Goal: Check status: Check status

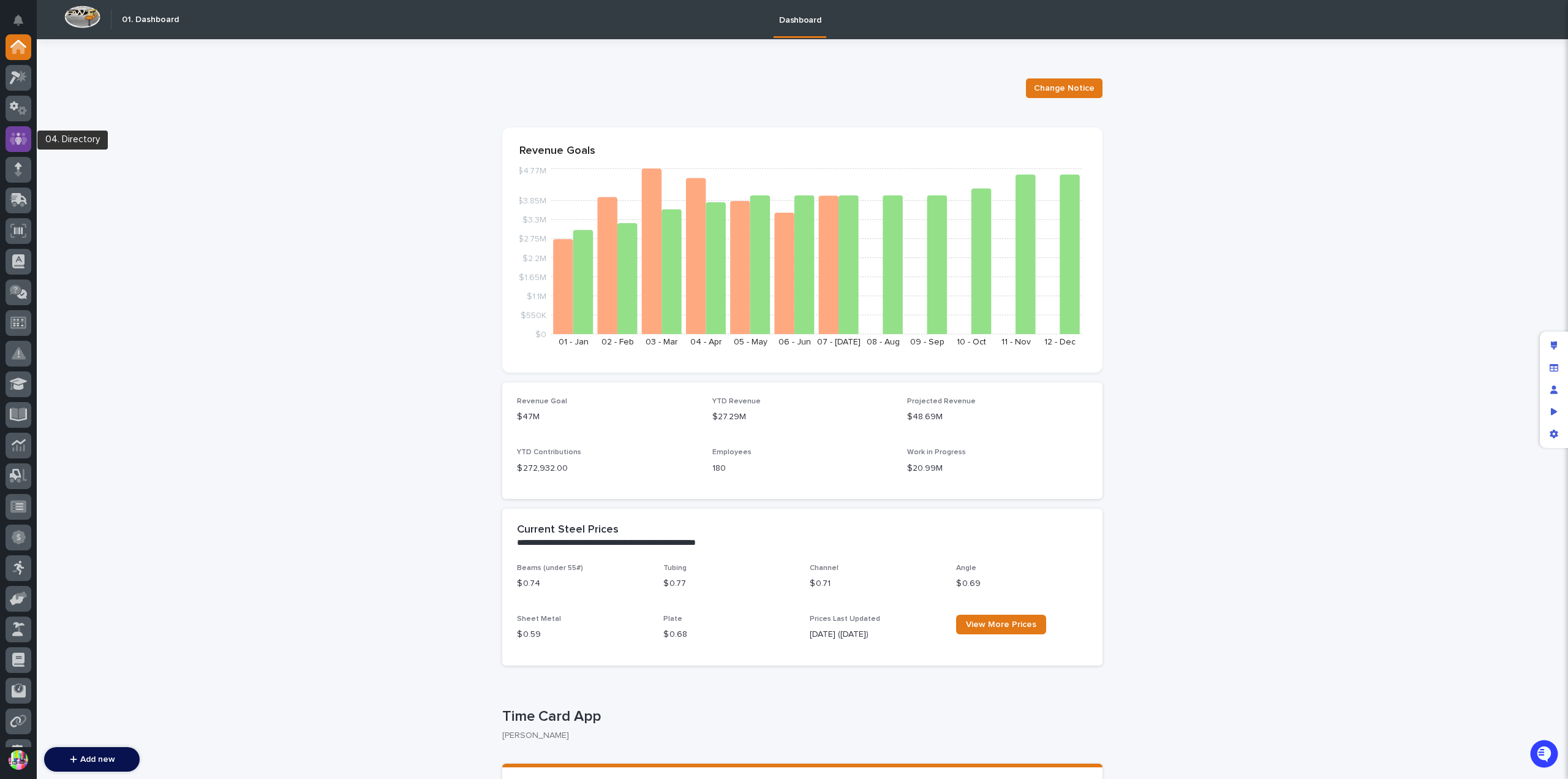
click at [25, 136] on icon at bounding box center [18, 139] width 18 height 14
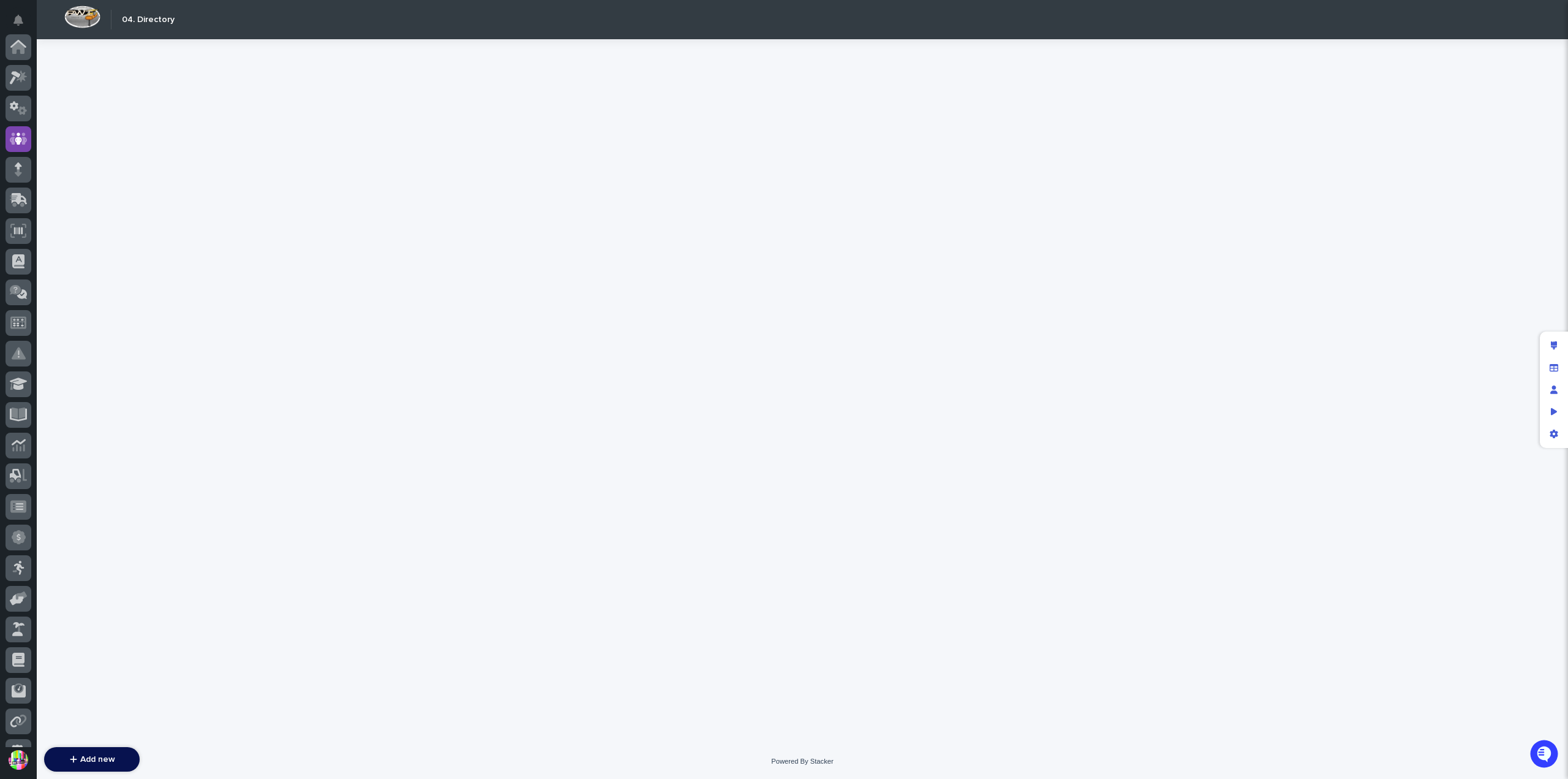
scroll to position [92, 0]
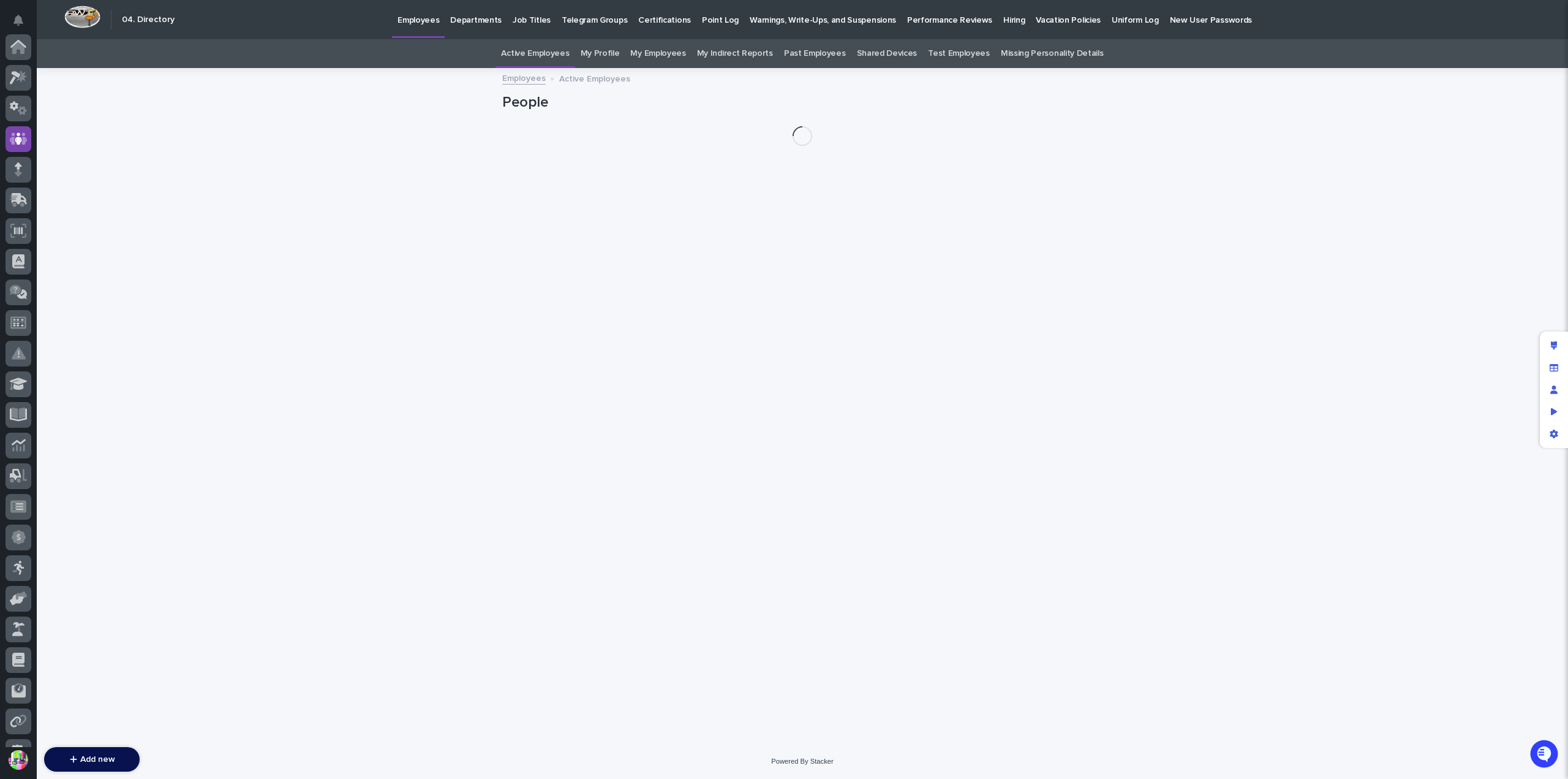
scroll to position [92, 0]
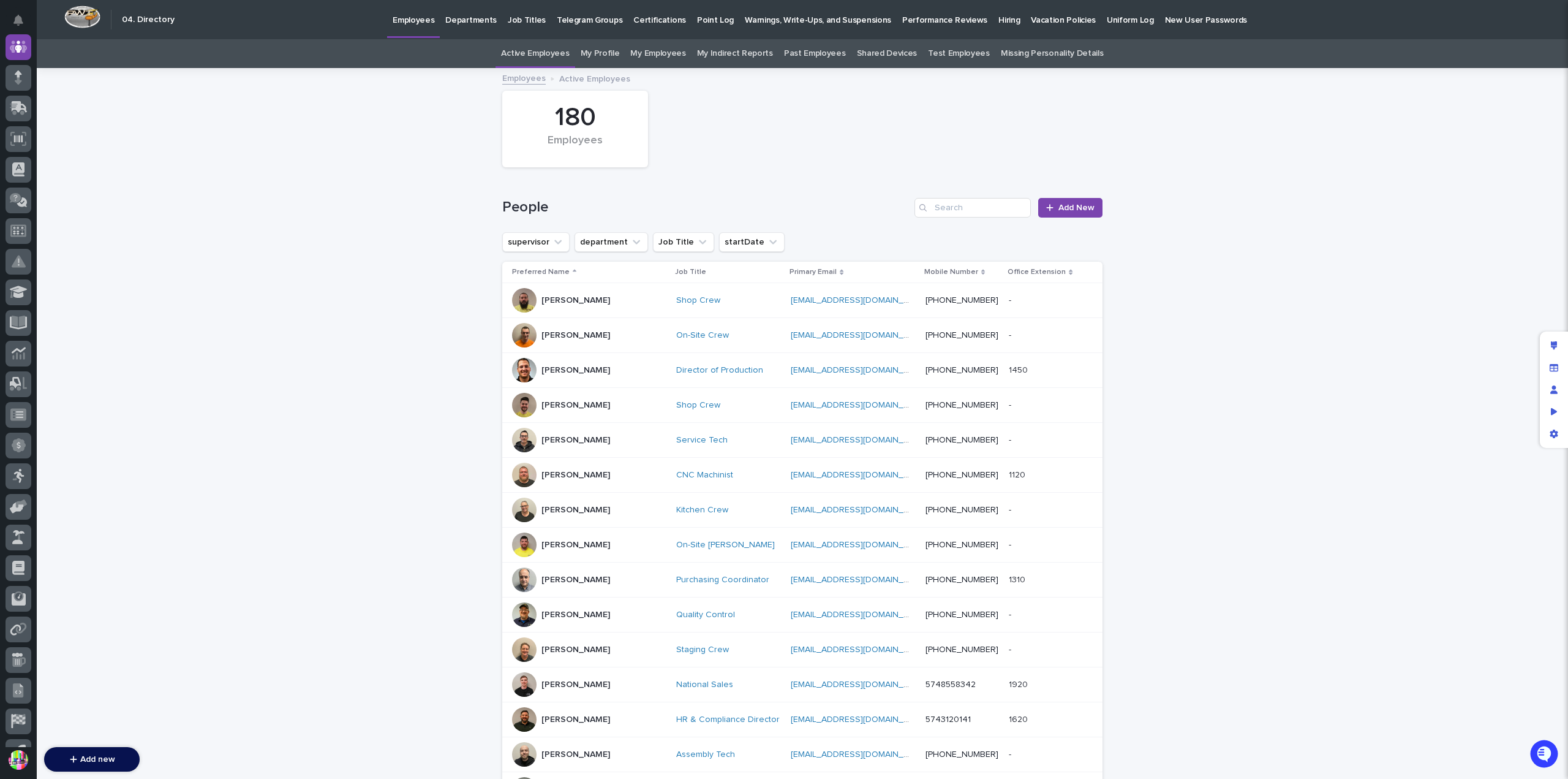
click at [998, 19] on p "Hiring" at bounding box center [1009, 12] width 21 height 25
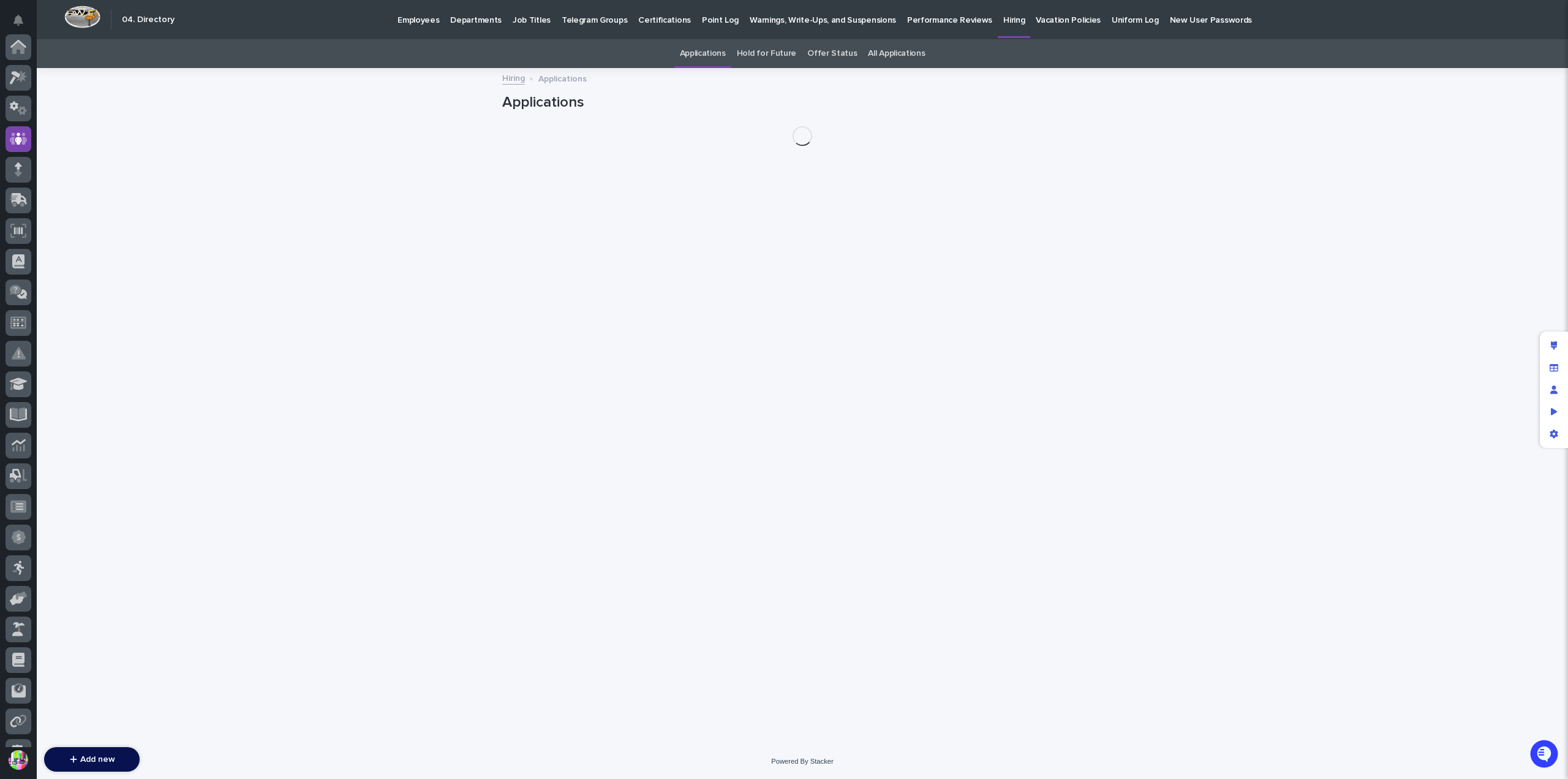
scroll to position [92, 0]
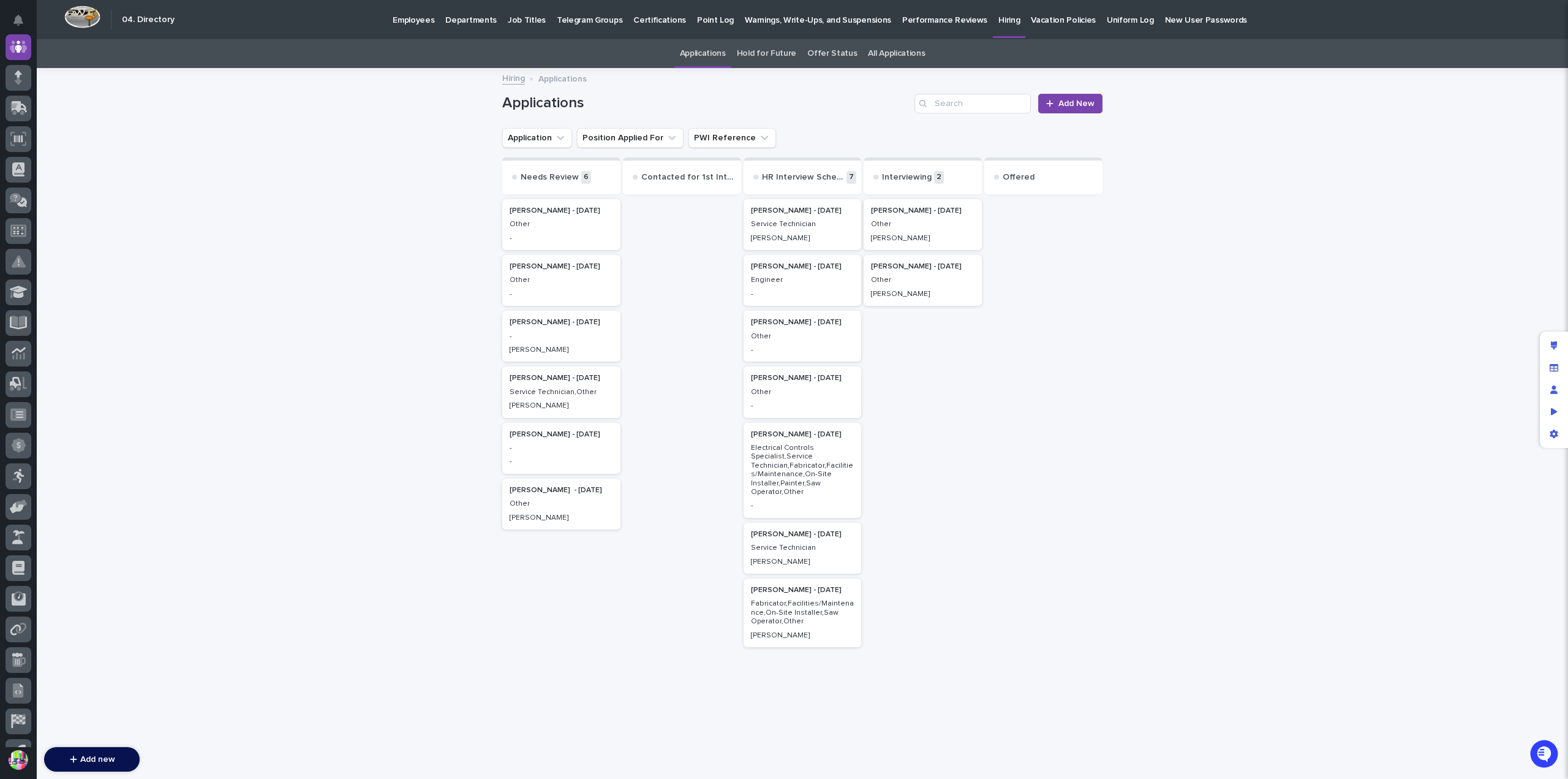
click at [877, 51] on link "All Applications" at bounding box center [896, 54] width 57 height 29
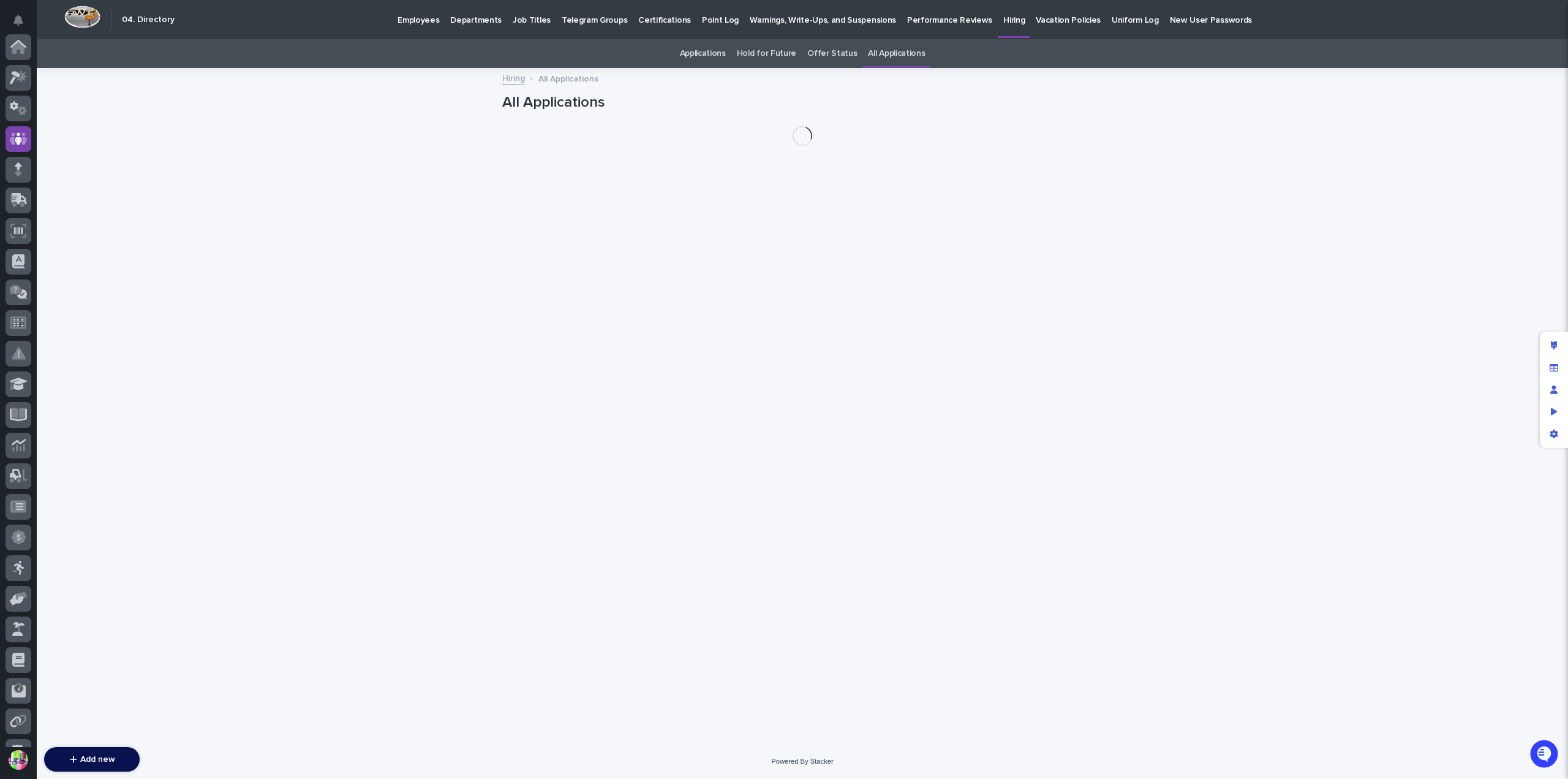
scroll to position [92, 0]
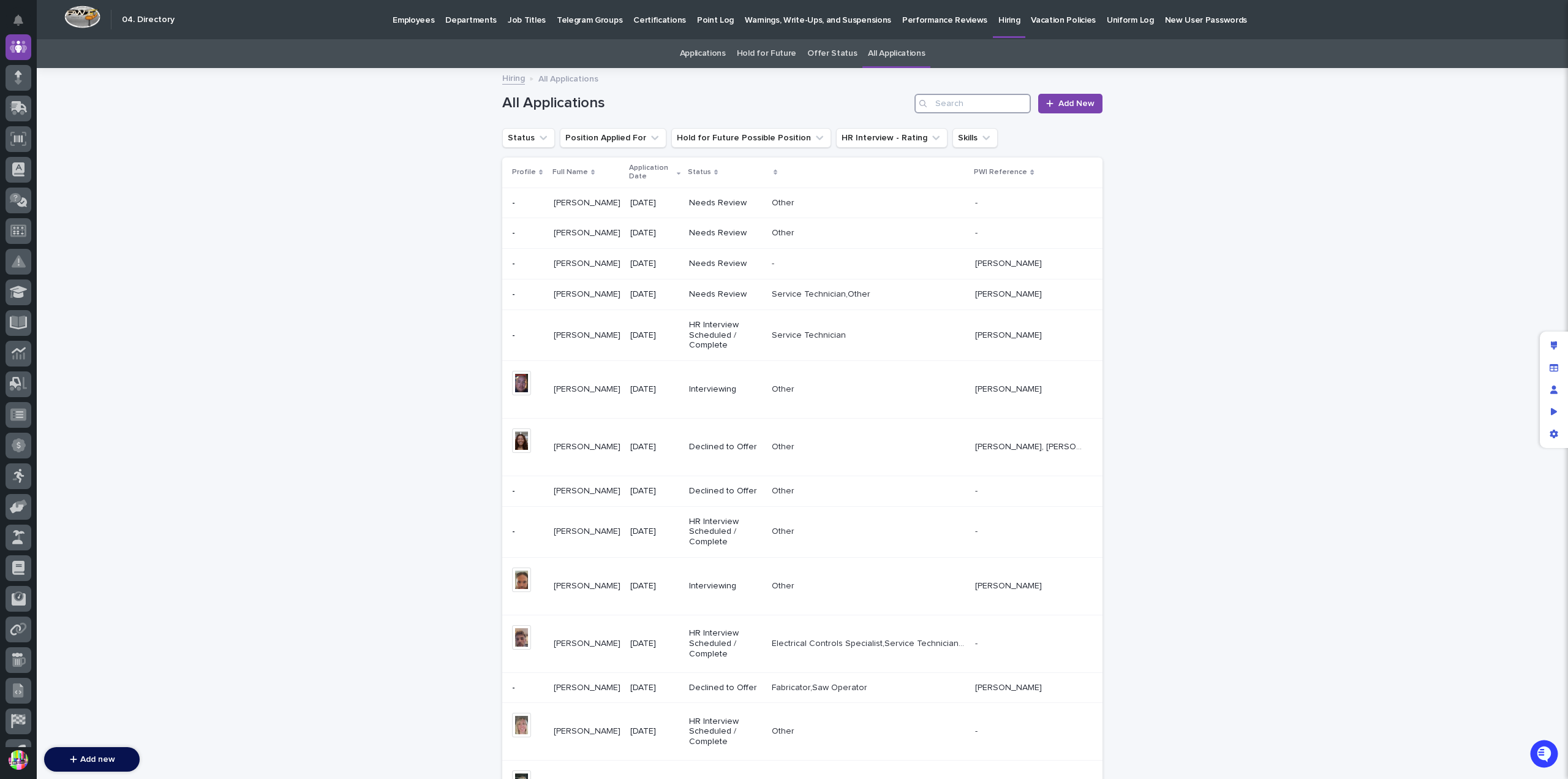
click at [936, 103] on input "Search" at bounding box center [973, 104] width 117 height 19
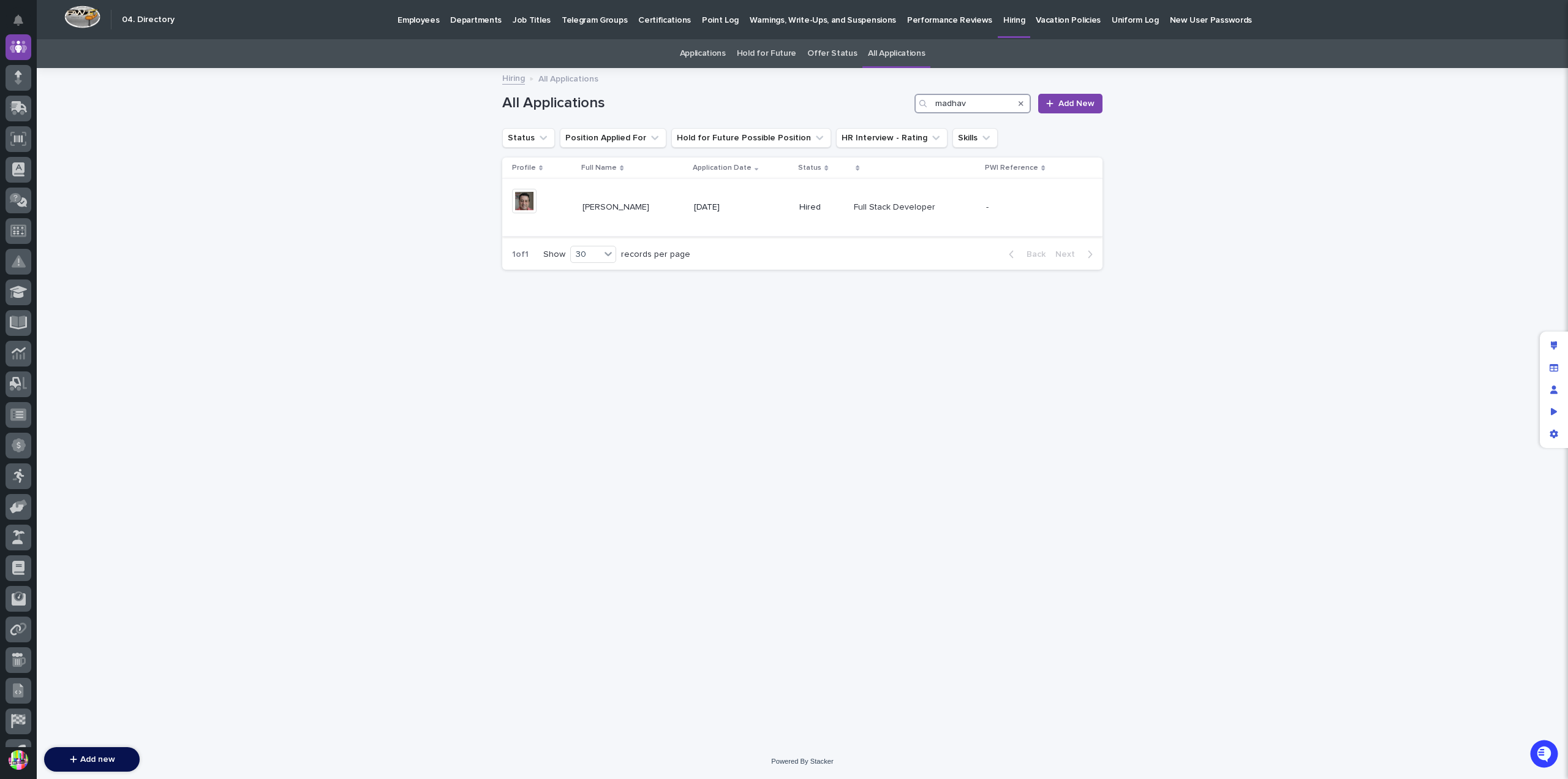
type input "madhav"
click at [652, 202] on p "Madhav Neupane" at bounding box center [617, 206] width 69 height 13
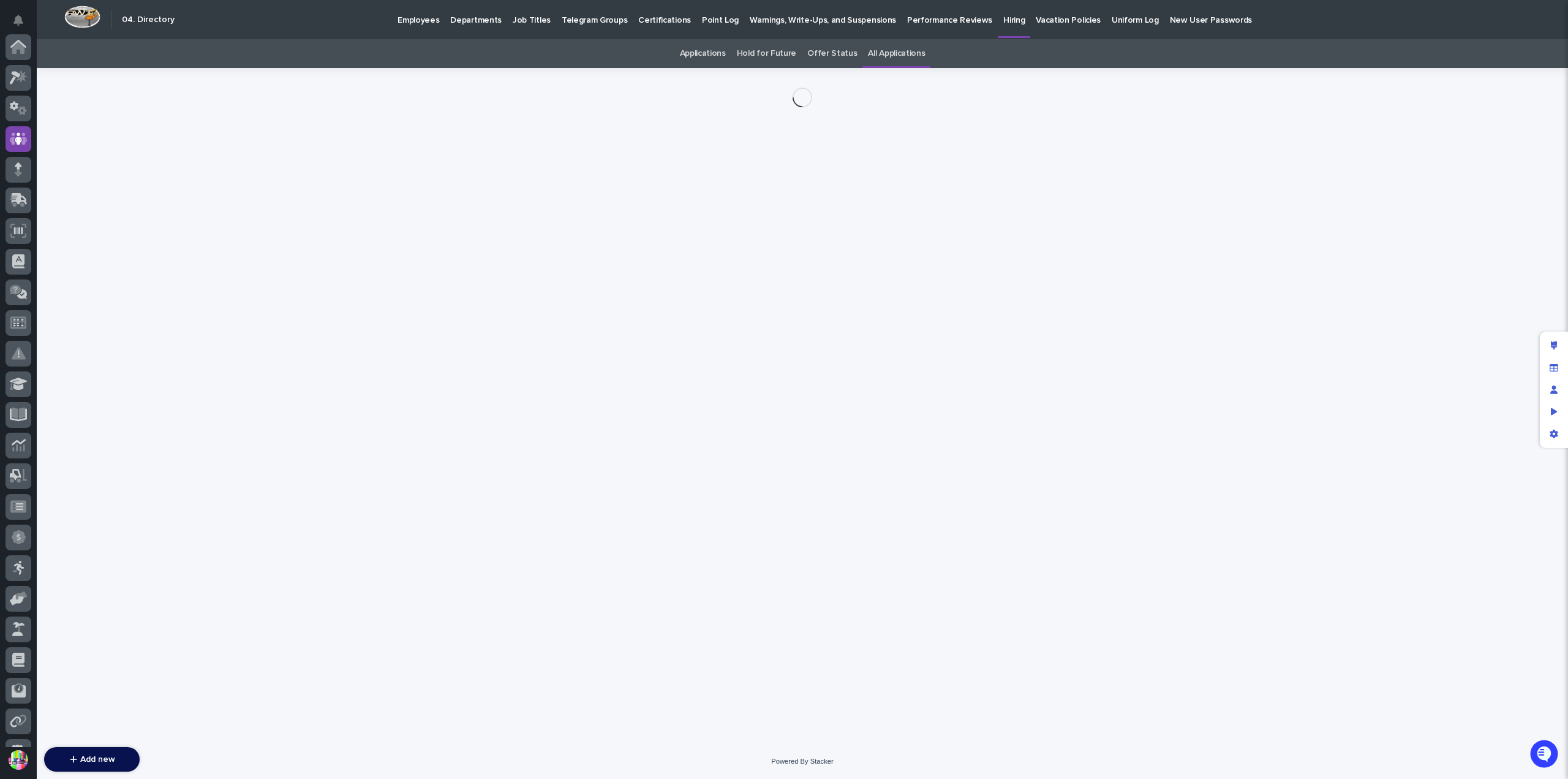
scroll to position [92, 0]
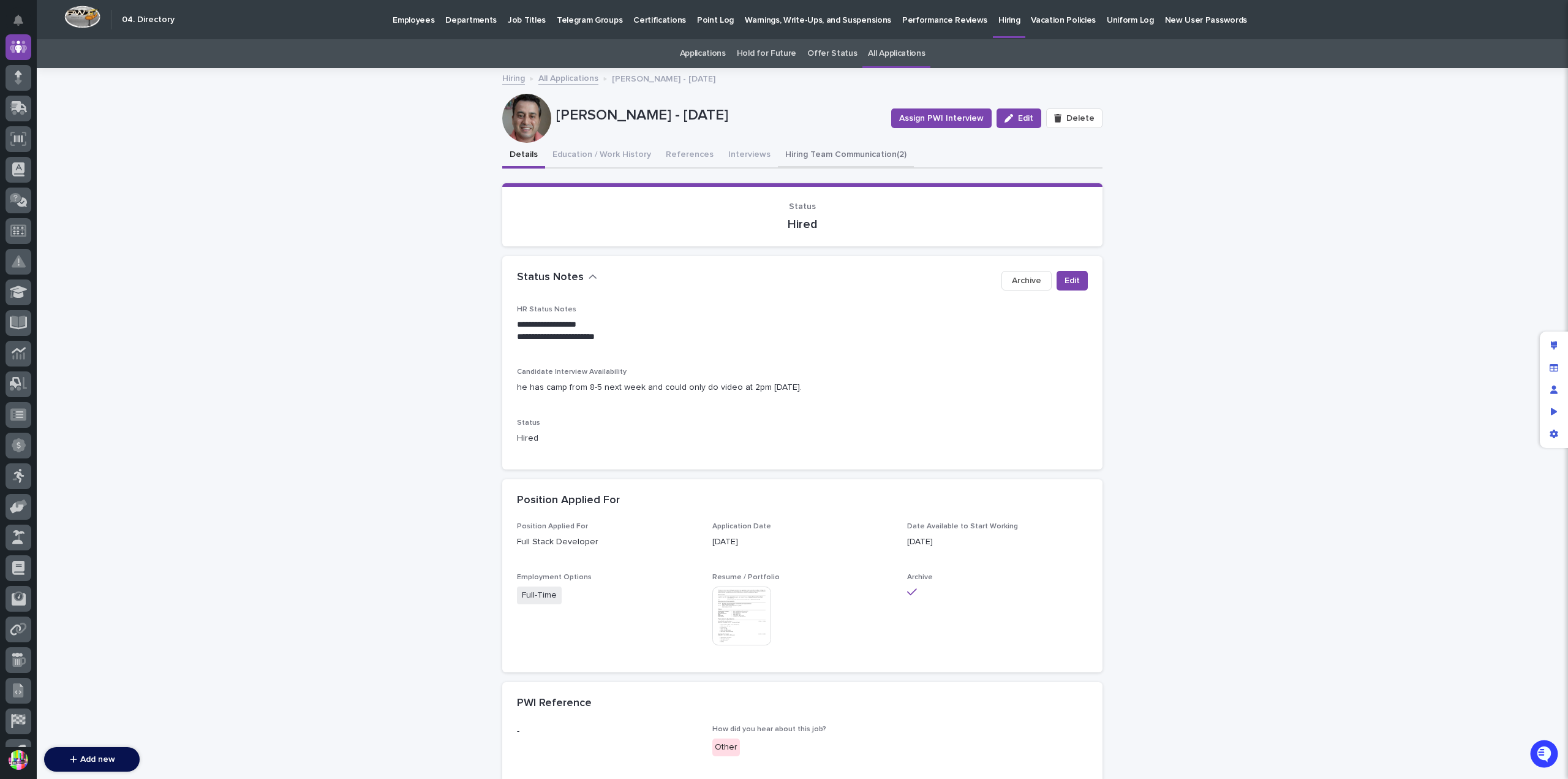
click at [834, 155] on button "Hiring Team Communication (2)" at bounding box center [845, 155] width 136 height 25
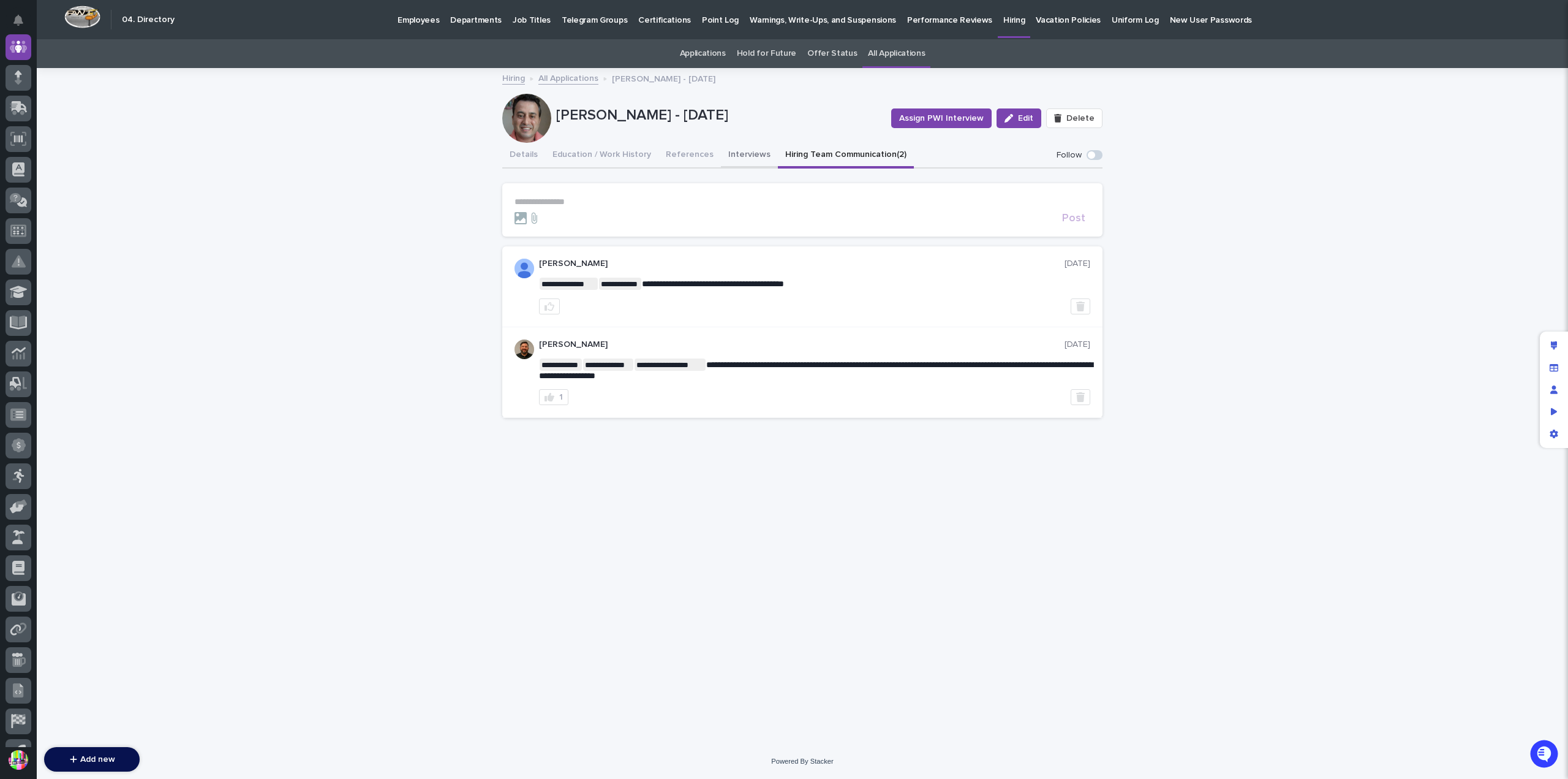
click at [743, 154] on button "Interviews" at bounding box center [749, 155] width 57 height 25
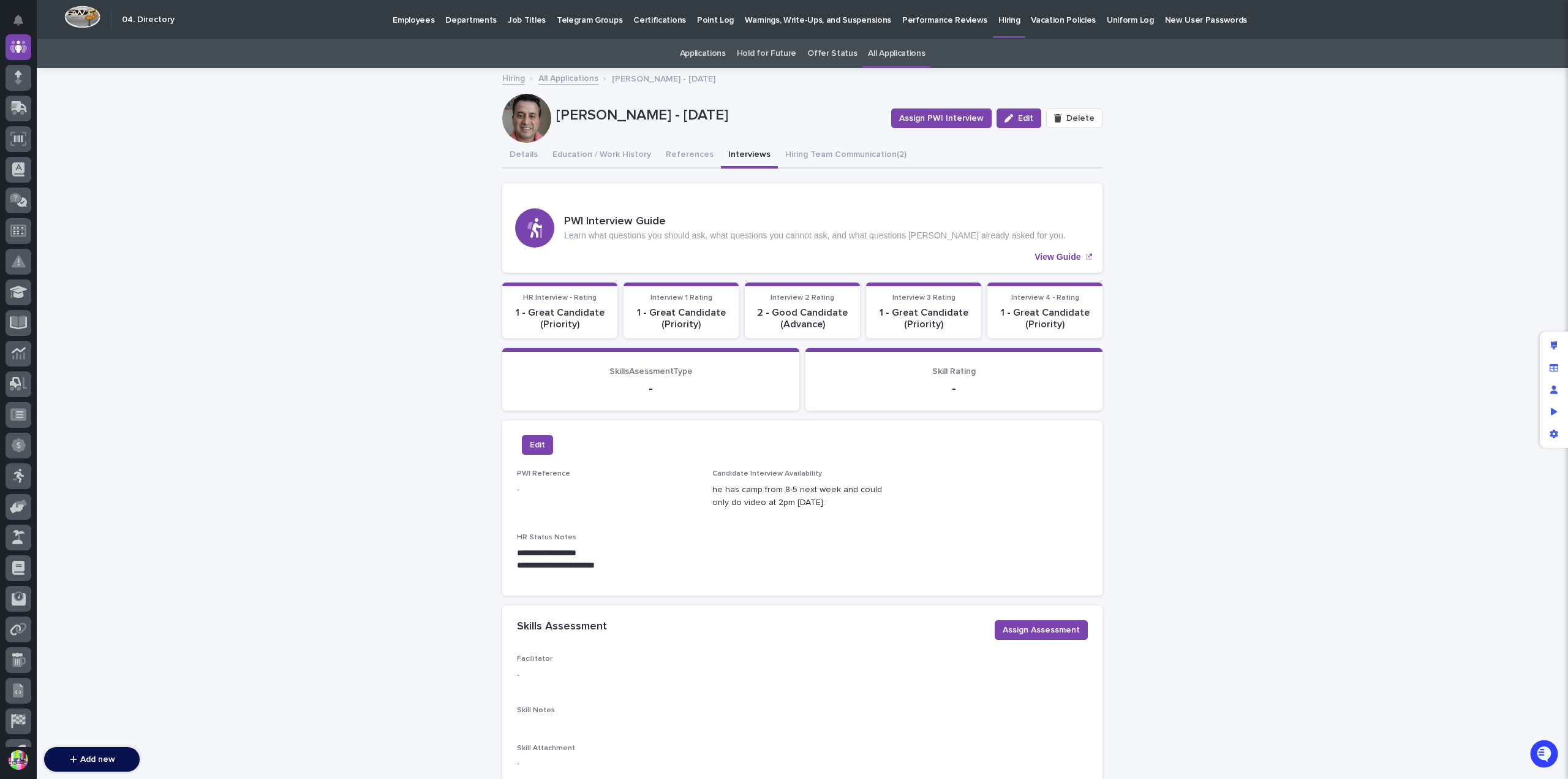
click at [779, 315] on p "2 - Good Candidate (Advance)" at bounding box center [802, 318] width 101 height 24
drag, startPoint x: 766, startPoint y: 306, endPoint x: 819, endPoint y: 322, distance: 55.4
click at [819, 322] on p "2 - Good Candidate (Advance)" at bounding box center [802, 318] width 101 height 24
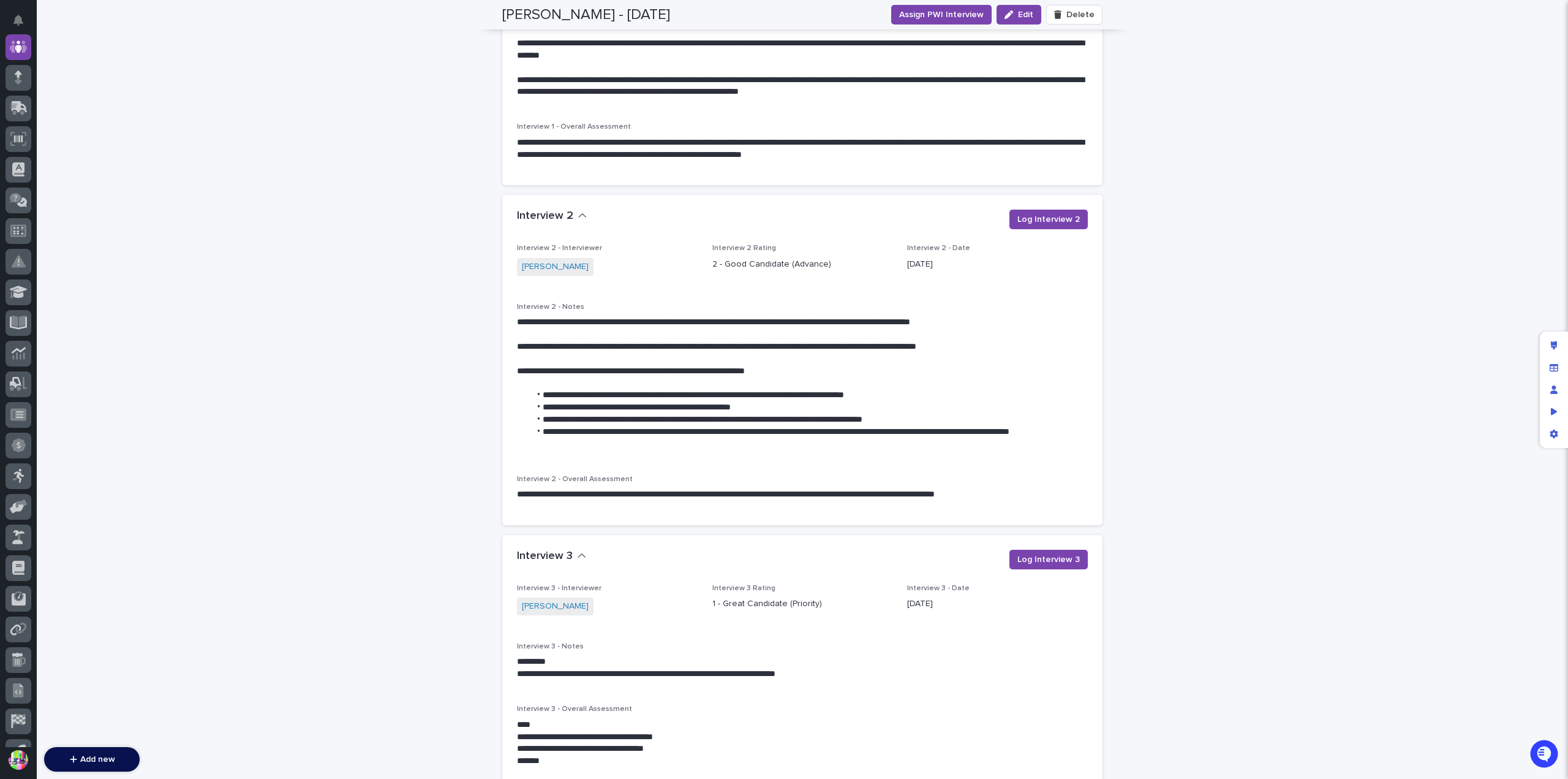
scroll to position [1776, 0]
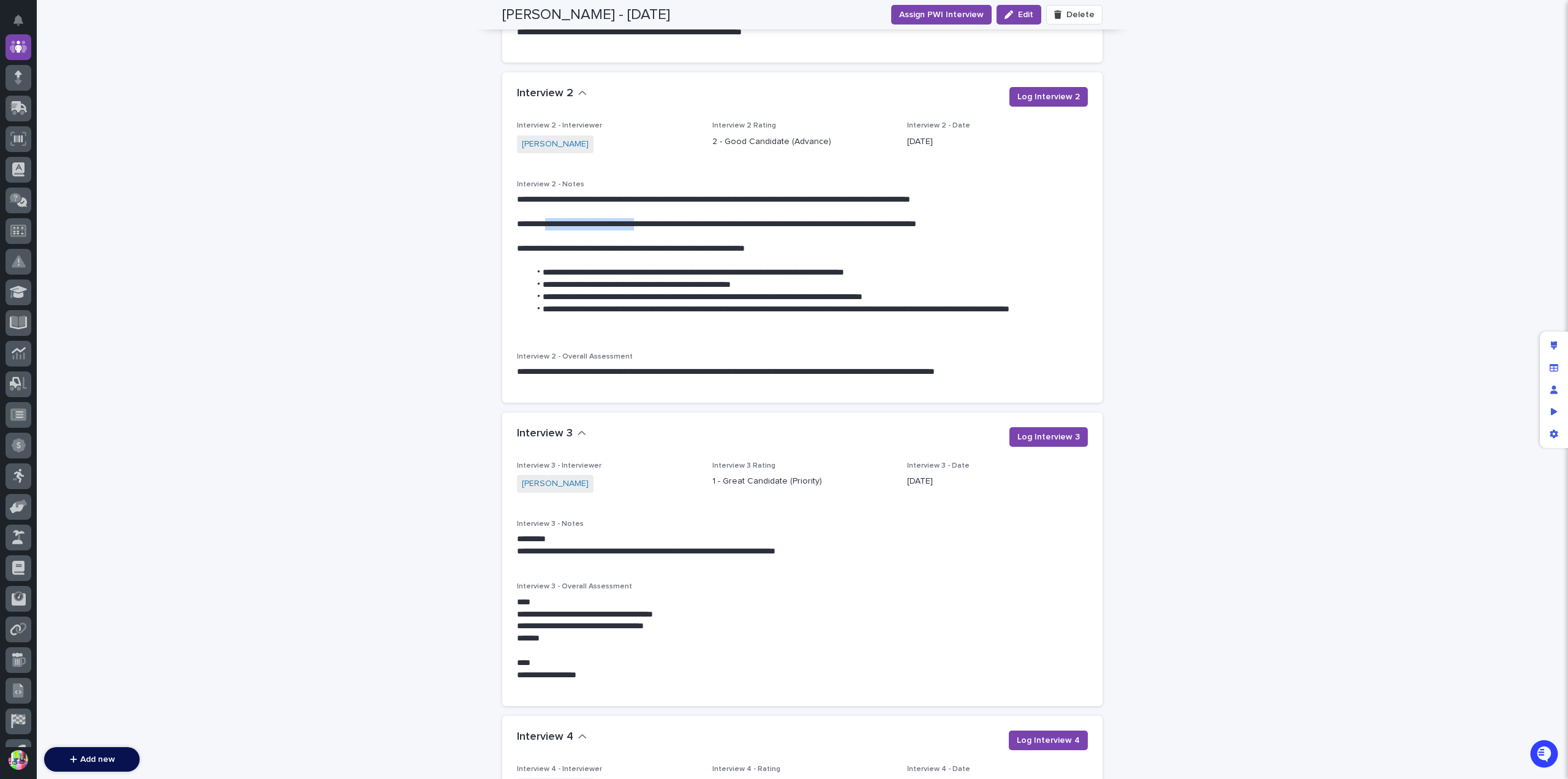
drag, startPoint x: 565, startPoint y: 229, endPoint x: 655, endPoint y: 225, distance: 90.1
click at [655, 225] on p "**********" at bounding box center [802, 225] width 571 height 12
click at [813, 269] on li "**********" at bounding box center [809, 273] width 558 height 12
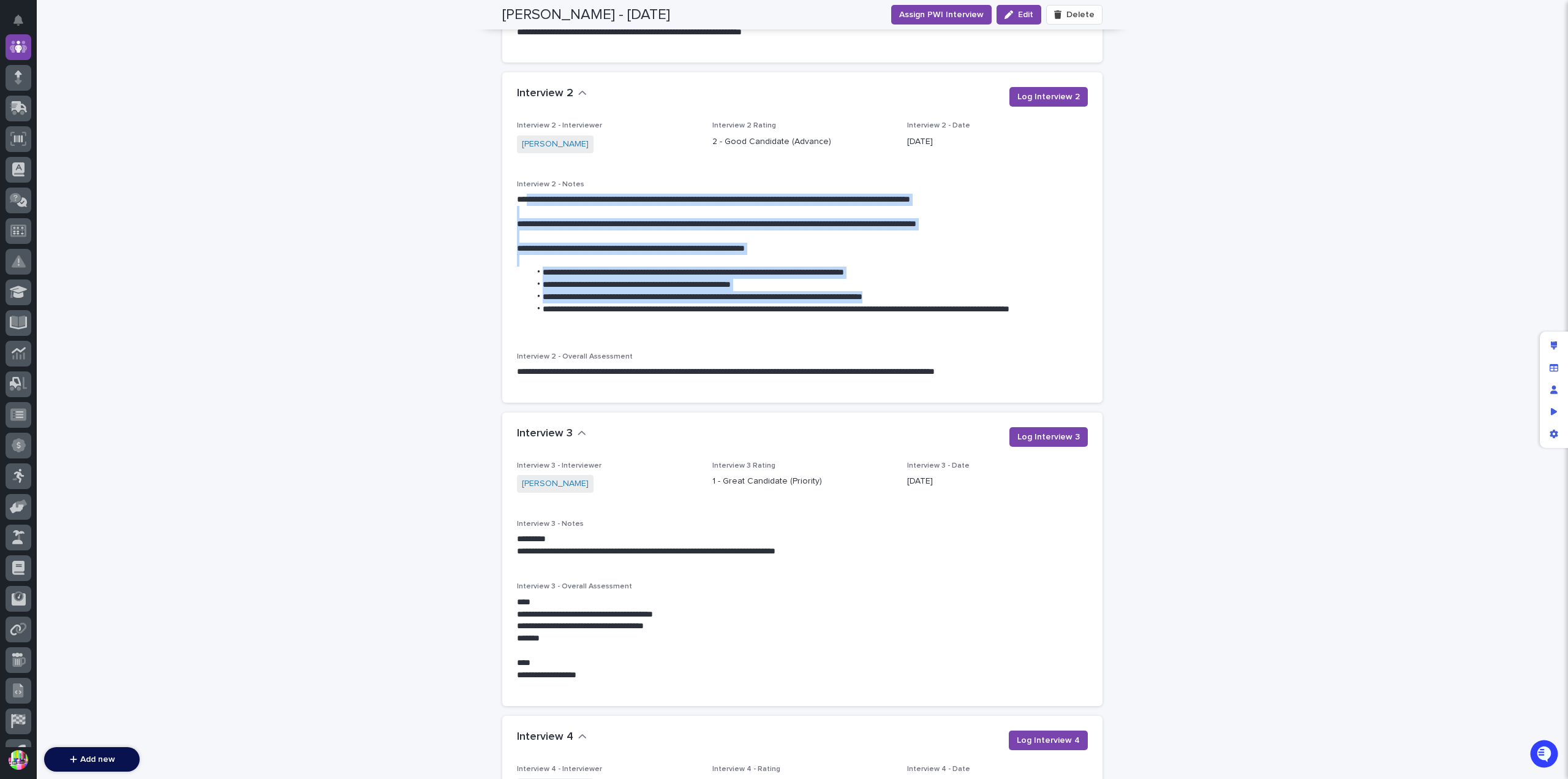
drag, startPoint x: 519, startPoint y: 197, endPoint x: 961, endPoint y: 292, distance: 452.1
click at [961, 292] on div "**********" at bounding box center [802, 261] width 571 height 134
click at [966, 297] on li "**********" at bounding box center [809, 297] width 558 height 12
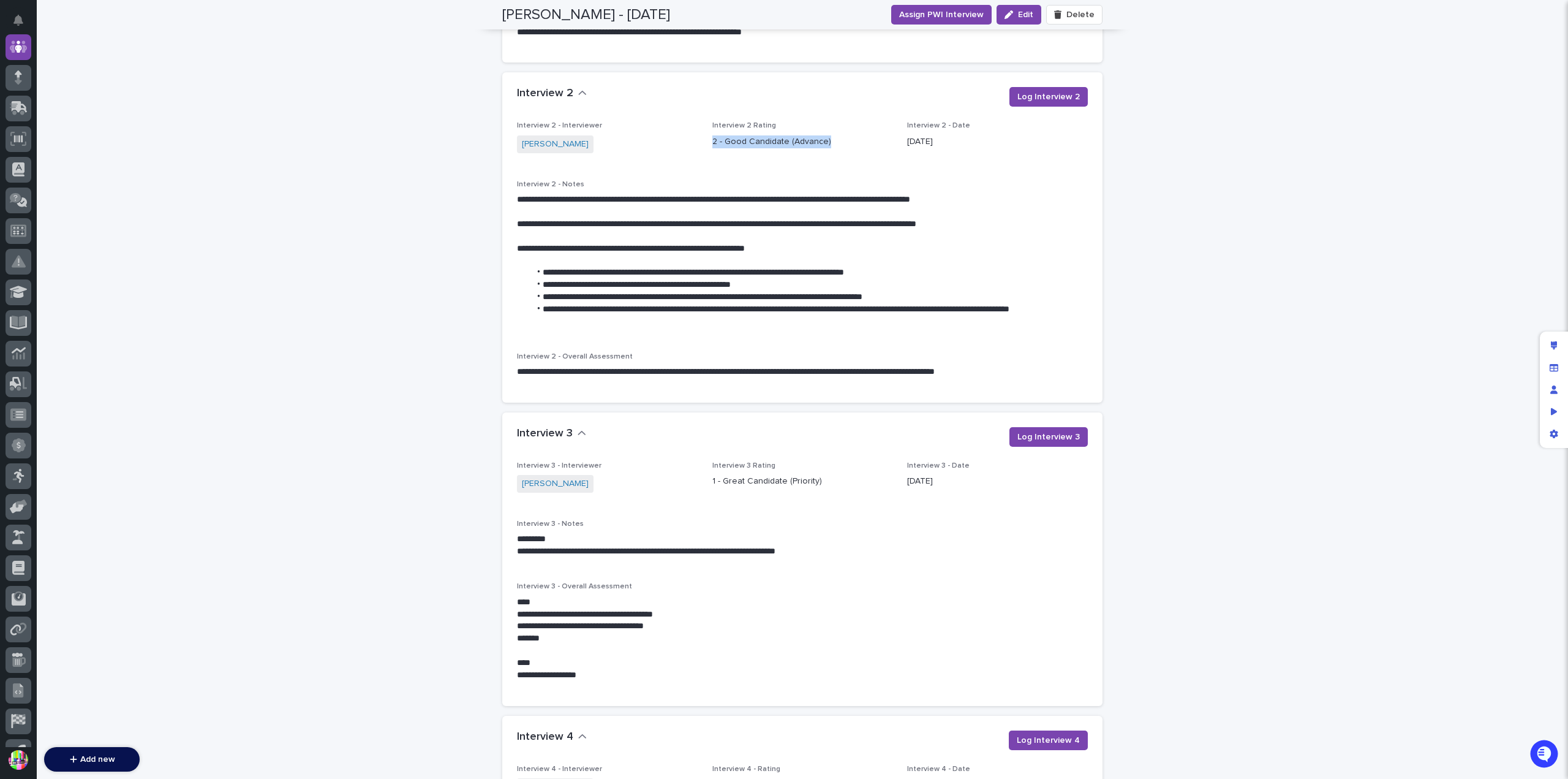
drag, startPoint x: 700, startPoint y: 139, endPoint x: 837, endPoint y: 146, distance: 137.2
click at [837, 146] on div "**********" at bounding box center [802, 254] width 571 height 266
click at [727, 137] on p "2 - Good Candidate (Advance)" at bounding box center [802, 141] width 181 height 13
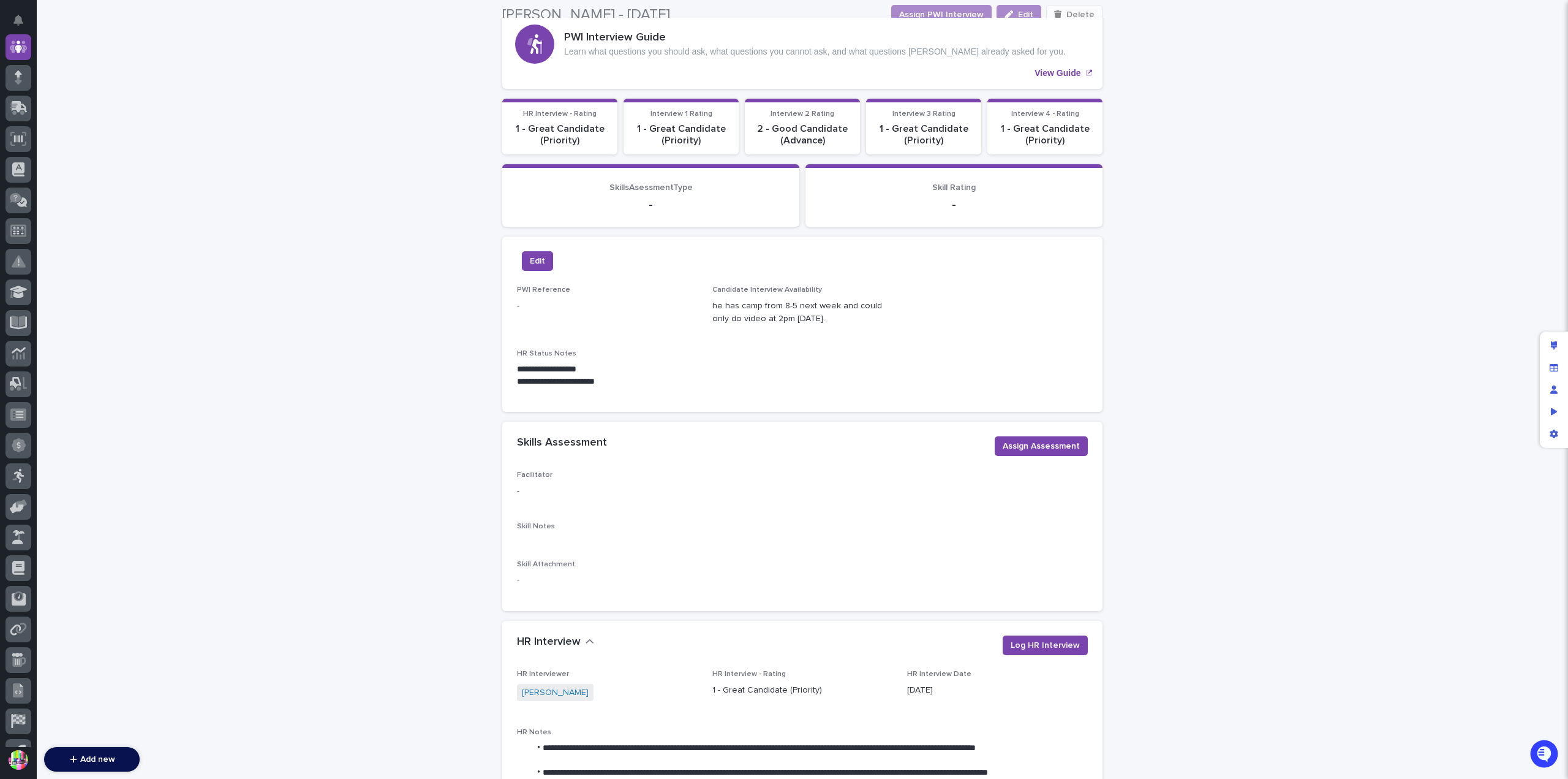
scroll to position [0, 0]
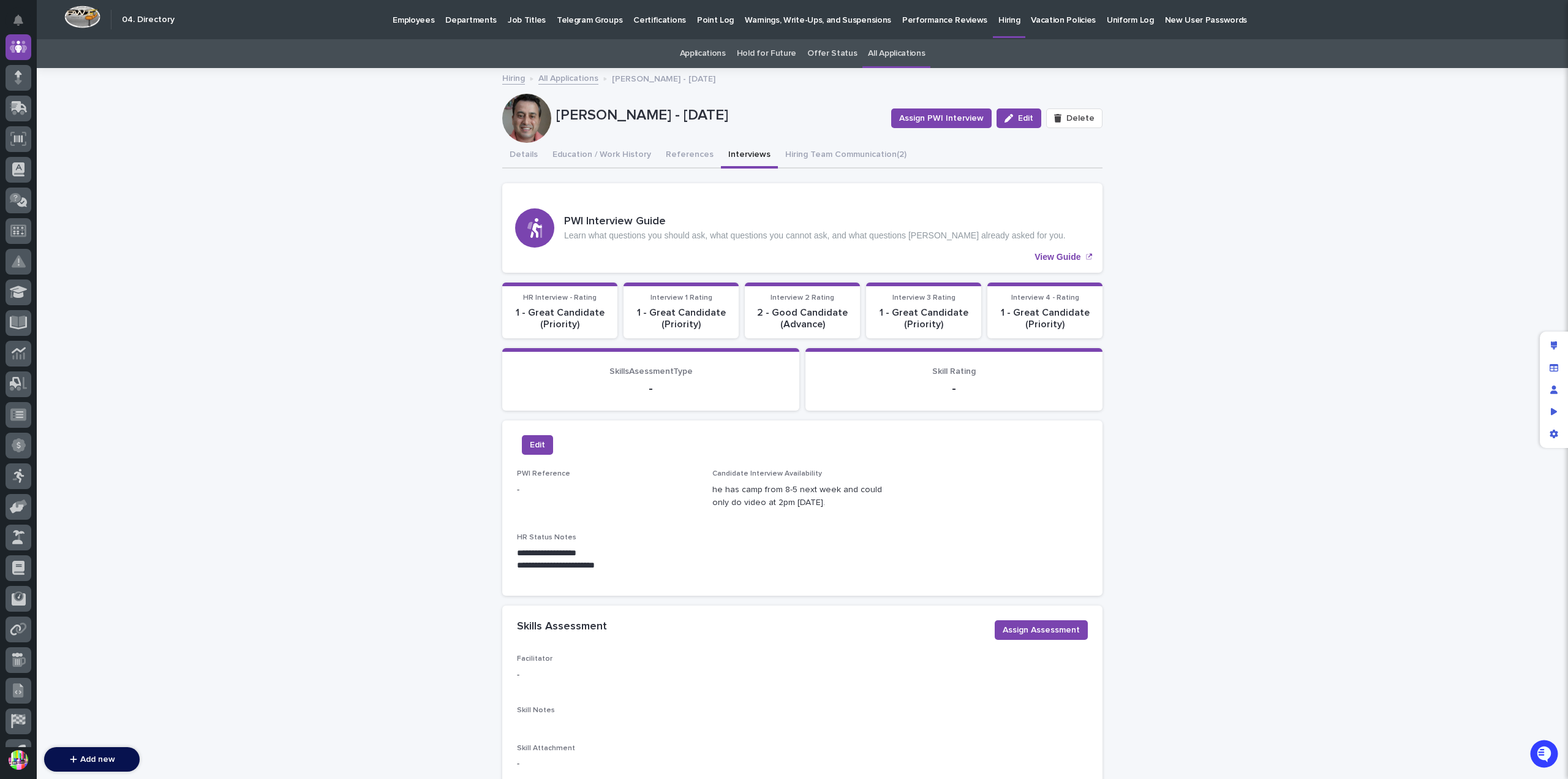
click at [998, 19] on p "Hiring" at bounding box center [1009, 12] width 21 height 25
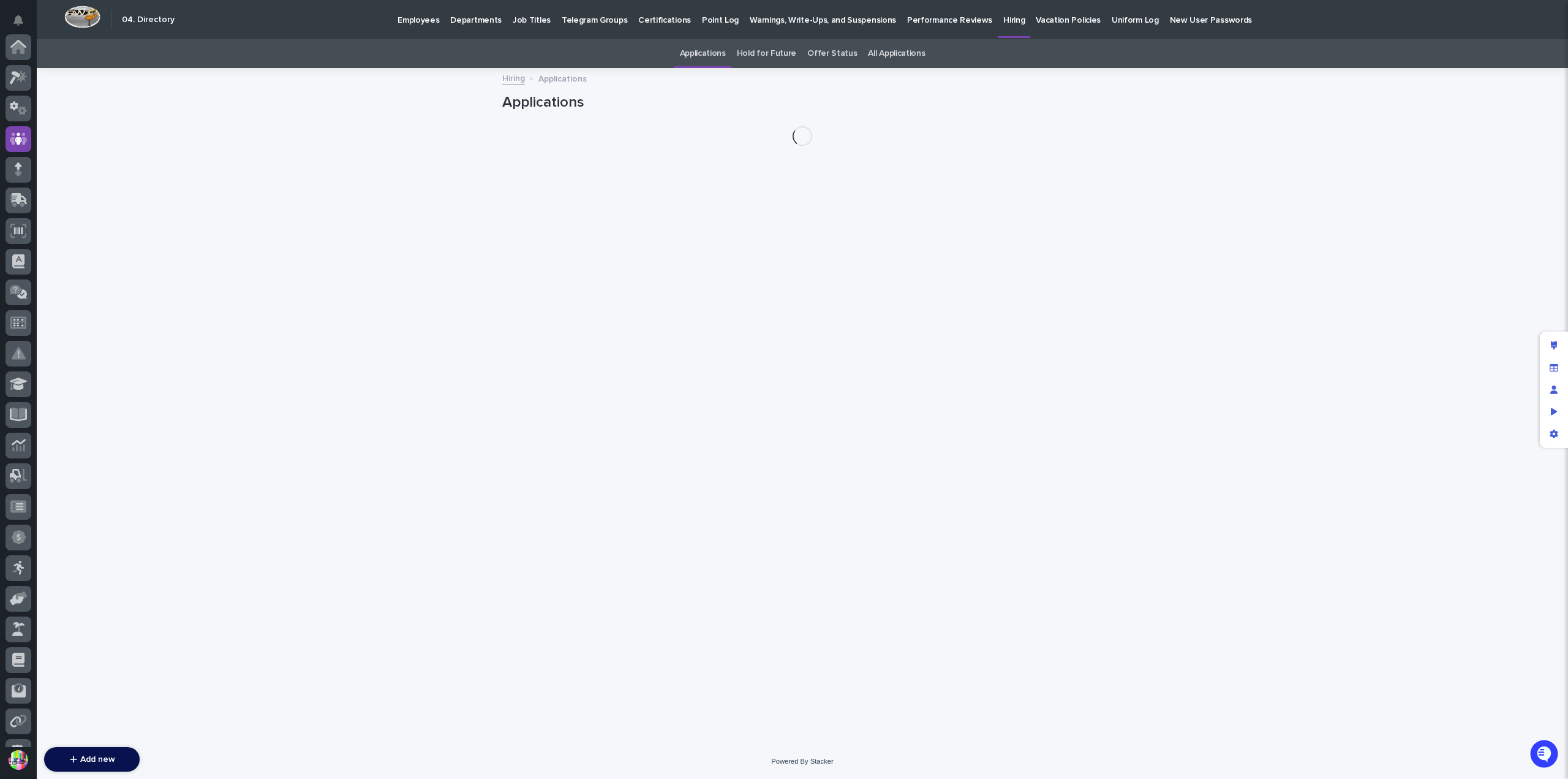
scroll to position [92, 0]
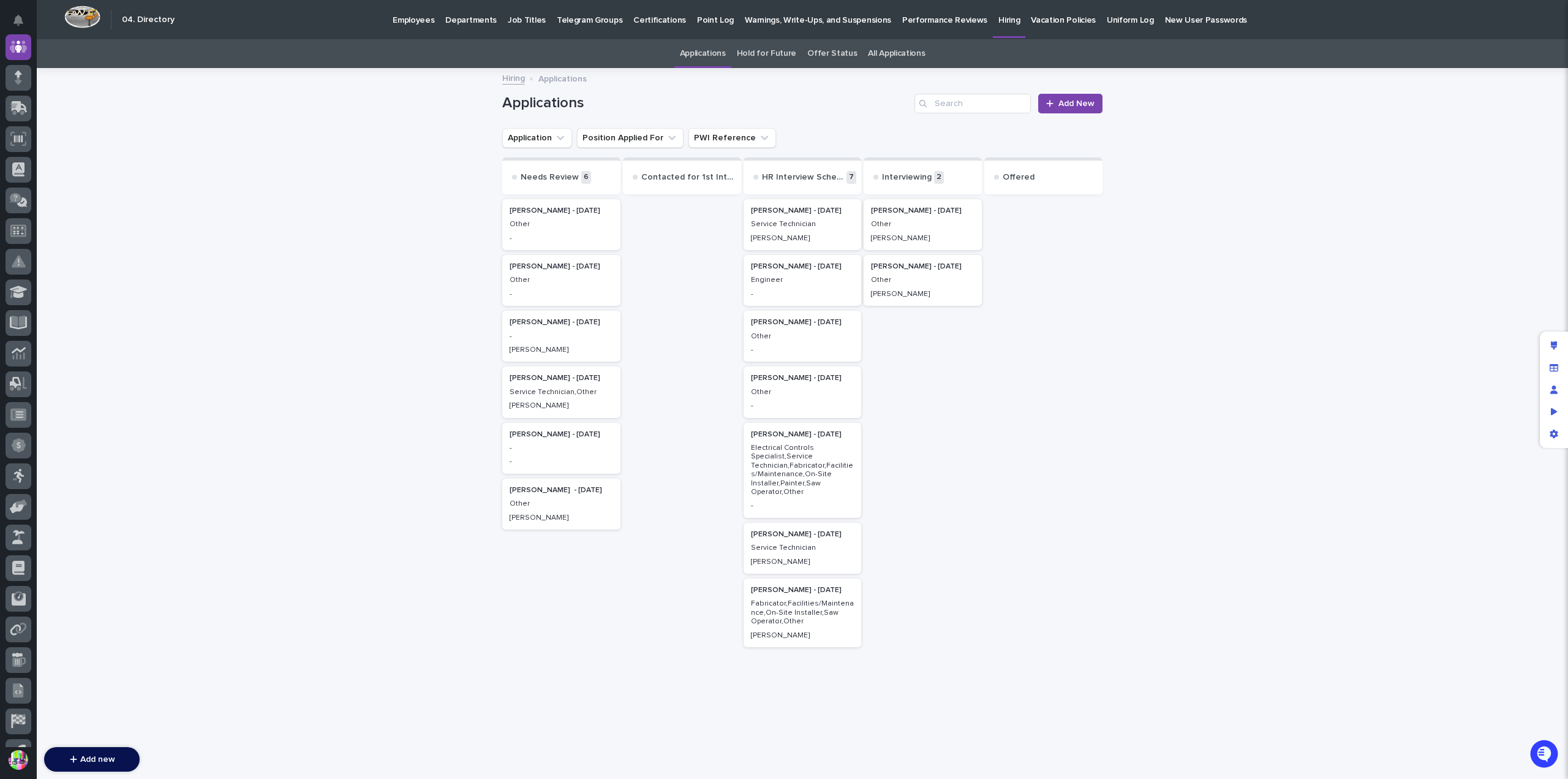
click at [775, 331] on div "Other" at bounding box center [802, 335] width 103 height 11
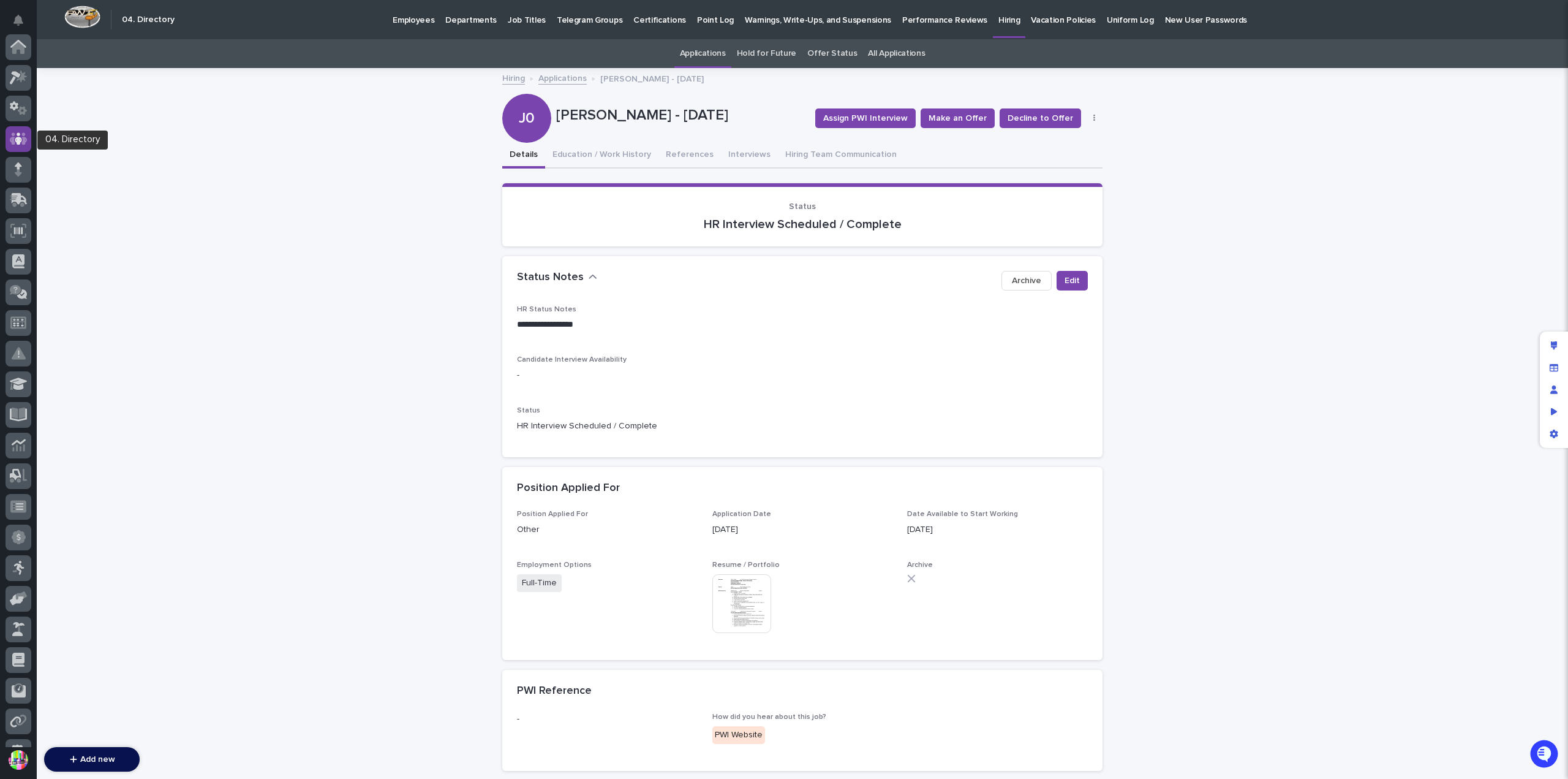
click at [25, 146] on icon at bounding box center [18, 139] width 18 height 14
